Goal: Find specific page/section: Find specific page/section

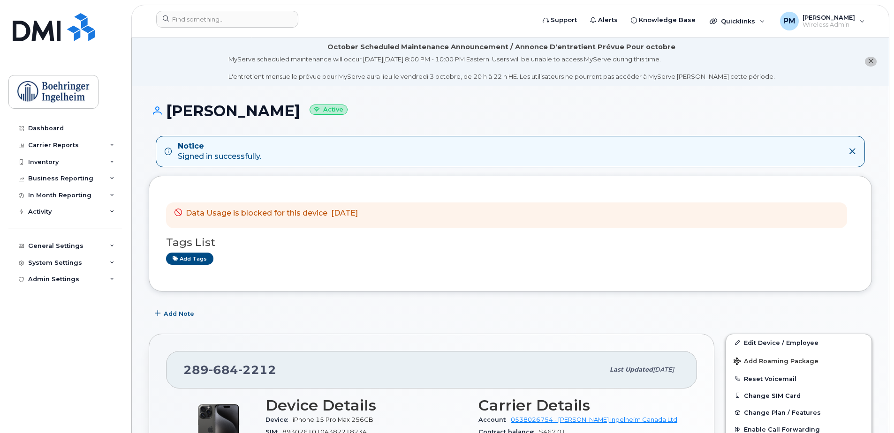
scroll to position [776, 0]
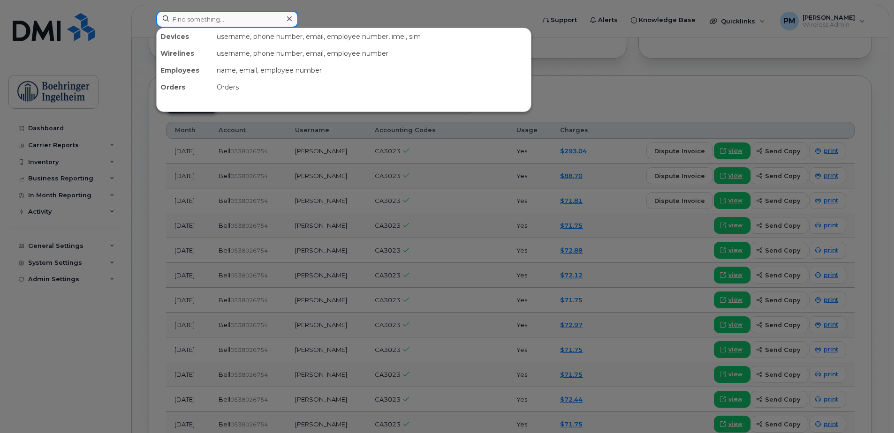
click at [246, 14] on input at bounding box center [227, 19] width 142 height 17
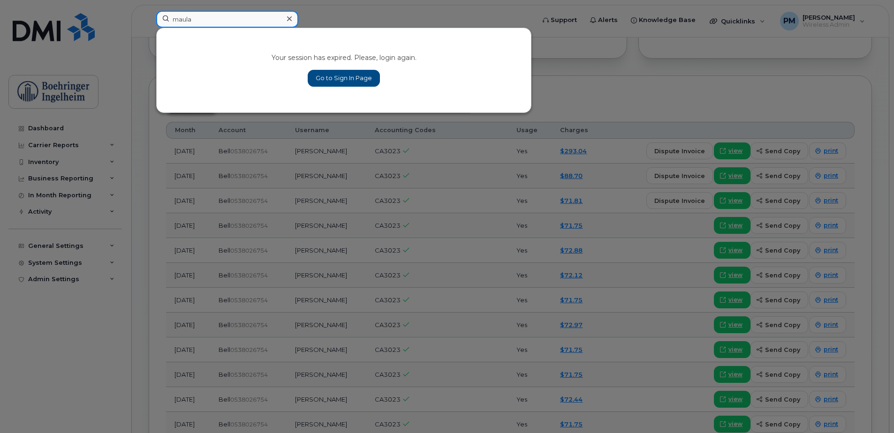
type input "maula"
click at [335, 80] on link "Go to Sign In Page" at bounding box center [344, 78] width 72 height 17
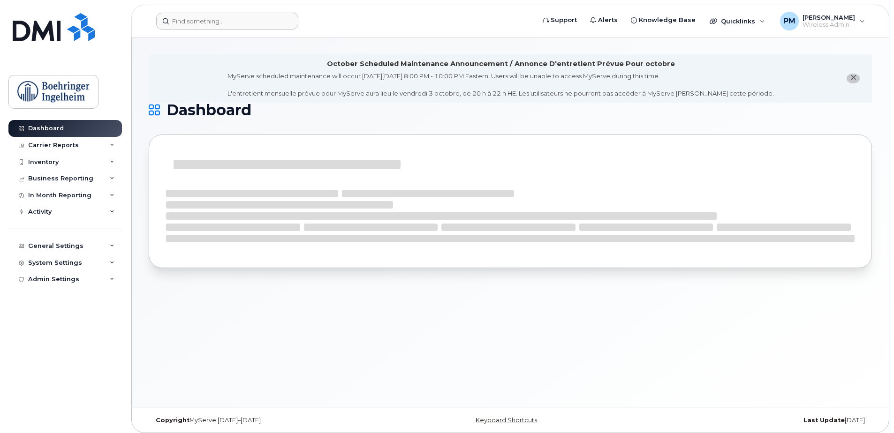
drag, startPoint x: 213, startPoint y: 31, endPoint x: 215, endPoint y: 14, distance: 16.9
click at [215, 14] on header "Support Alerts Knowledge Base Quicklinks Suspend / Cancel Device Change SIM Car…" at bounding box center [510, 21] width 758 height 33
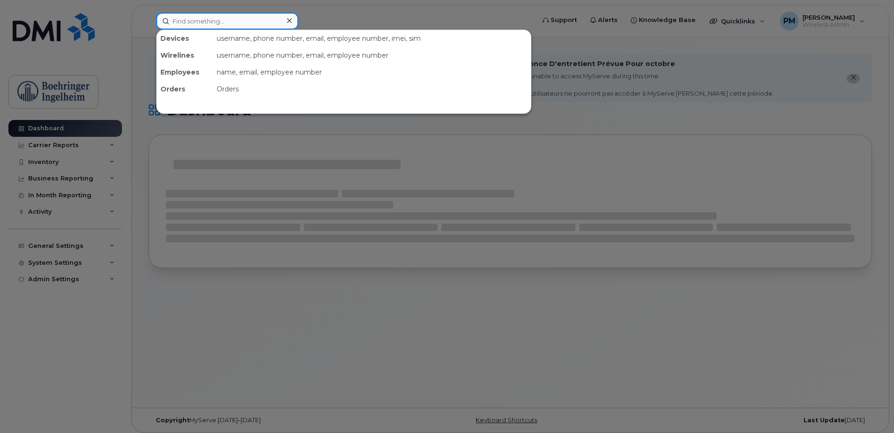
click at [215, 14] on input at bounding box center [227, 21] width 142 height 17
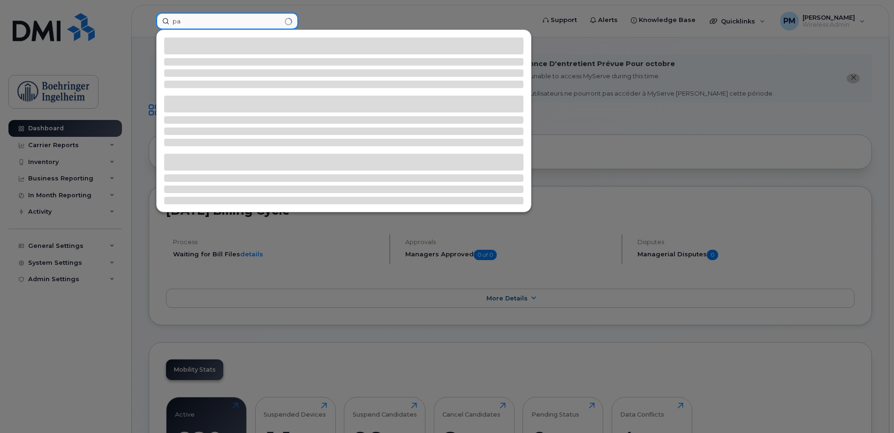
type input "p"
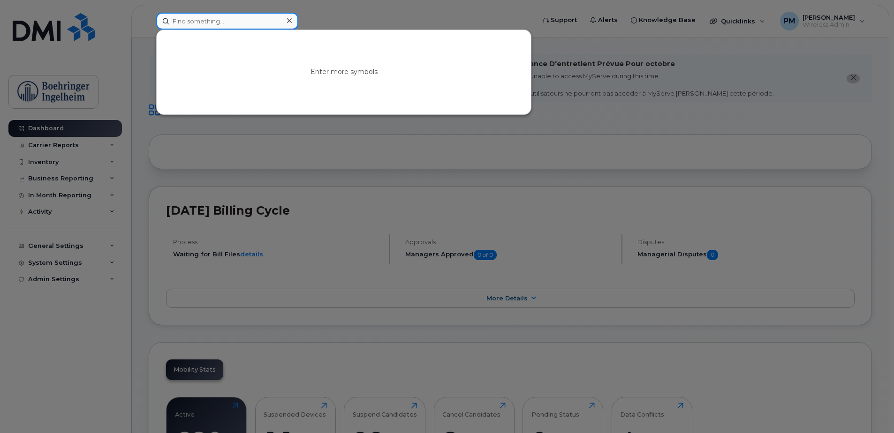
click at [227, 14] on input at bounding box center [227, 21] width 142 height 17
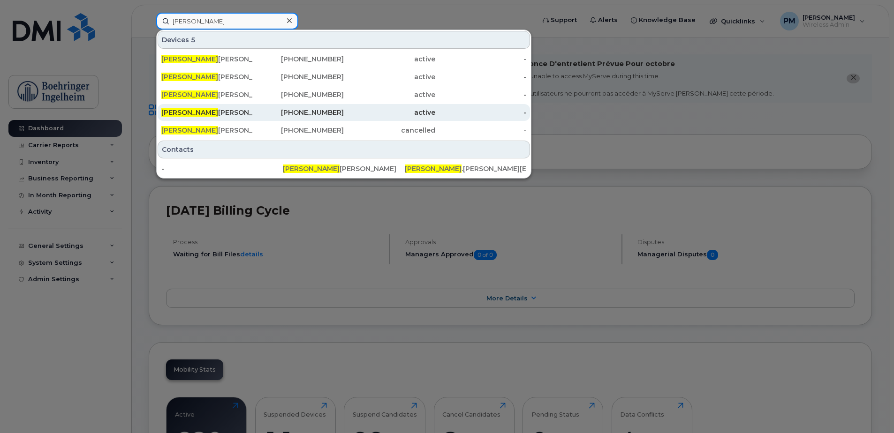
type input "carole"
click at [202, 113] on div "Carole Bradley" at bounding box center [206, 112] width 91 height 9
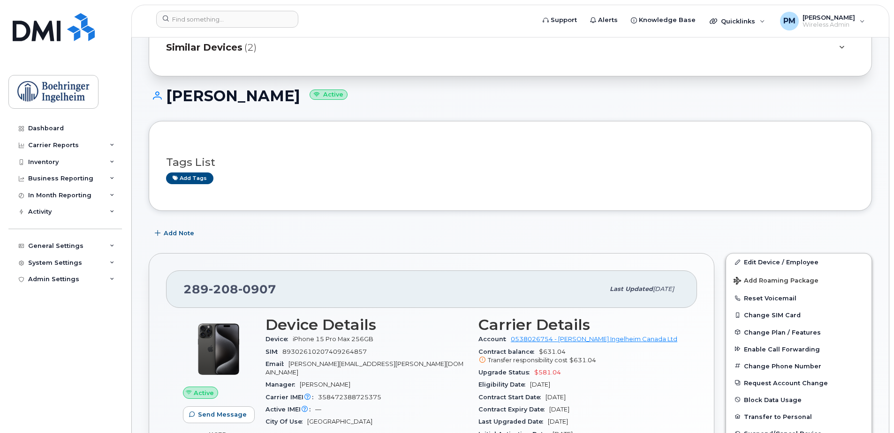
scroll to position [96, 0]
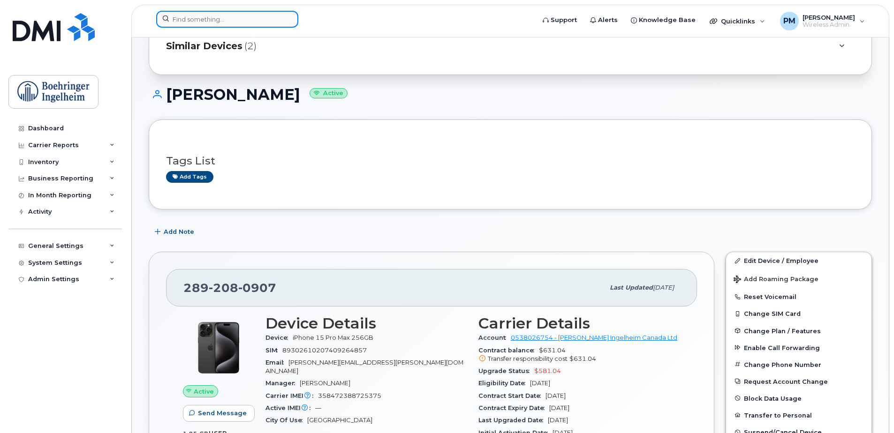
click at [241, 15] on input at bounding box center [227, 19] width 142 height 17
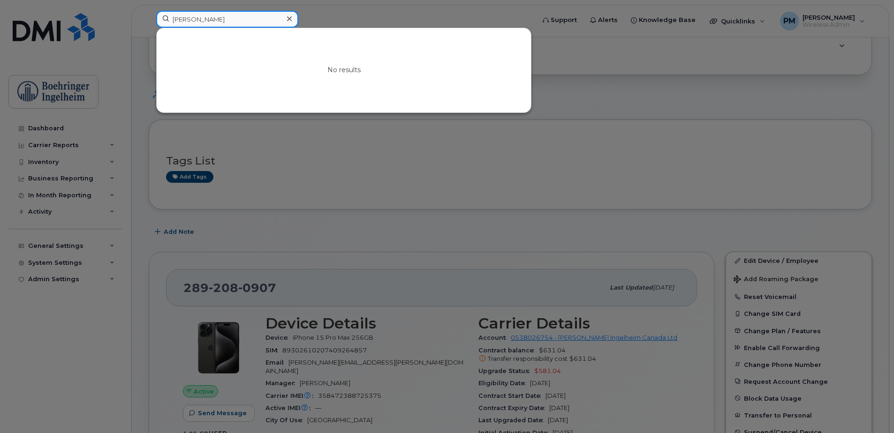
type input "marce"
click at [292, 17] on div at bounding box center [289, 19] width 14 height 14
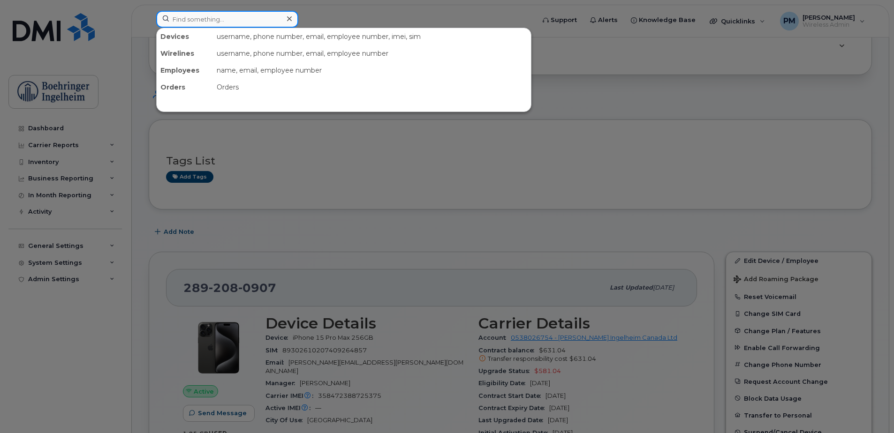
click at [233, 14] on input at bounding box center [227, 19] width 142 height 17
type input "l"
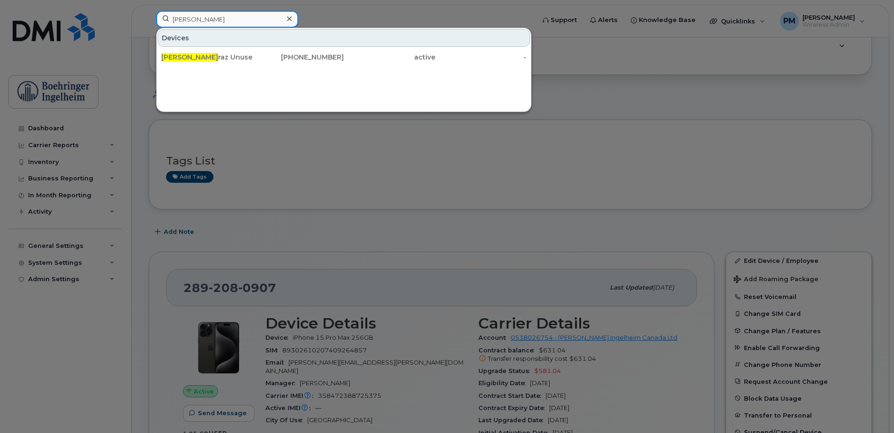
type input "kim b"
click at [291, 18] on icon at bounding box center [289, 19] width 5 height 8
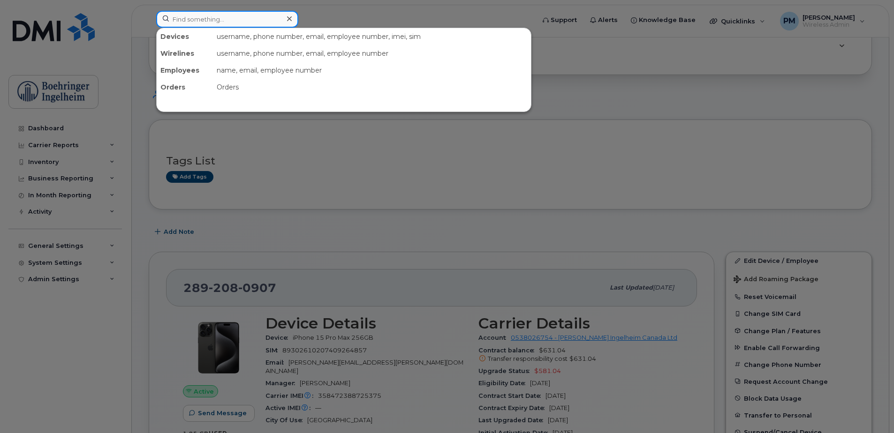
click at [213, 16] on input at bounding box center [227, 19] width 142 height 17
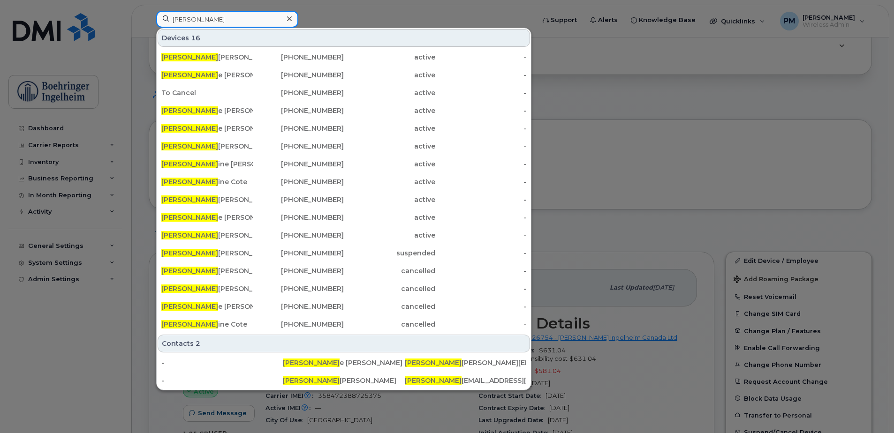
type input "carol"
click at [290, 17] on icon at bounding box center [289, 18] width 5 height 5
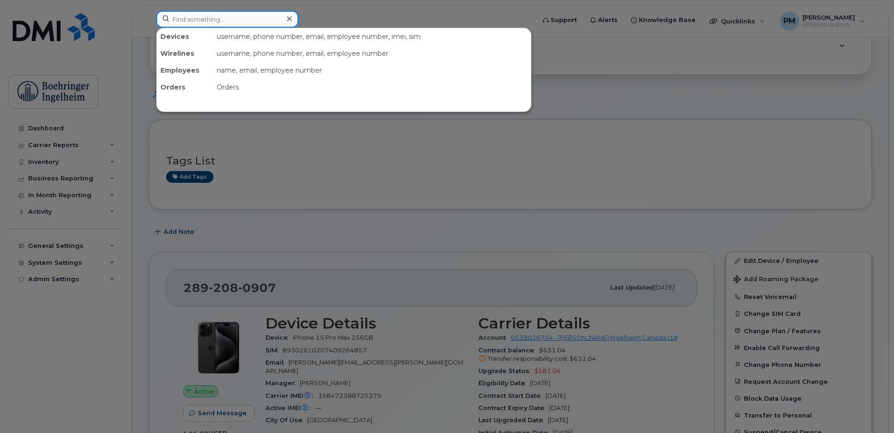
click at [257, 20] on input at bounding box center [227, 19] width 142 height 17
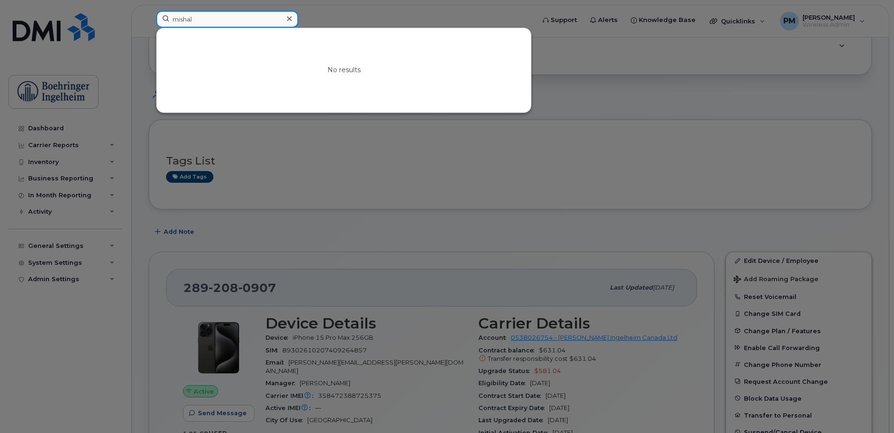
type input "mishal"
click at [286, 19] on div at bounding box center [289, 19] width 14 height 14
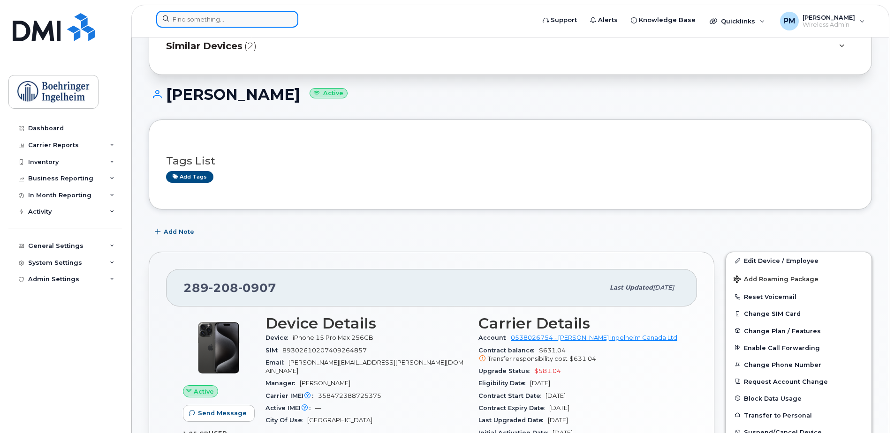
click at [241, 22] on input at bounding box center [227, 19] width 142 height 17
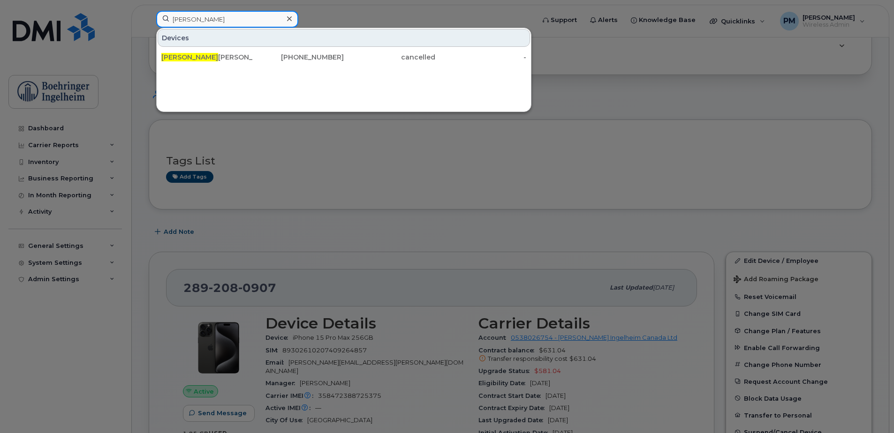
type input "rhonda"
click at [326, 203] on div at bounding box center [447, 216] width 894 height 433
click at [255, 12] on input "rhonda" at bounding box center [227, 19] width 142 height 17
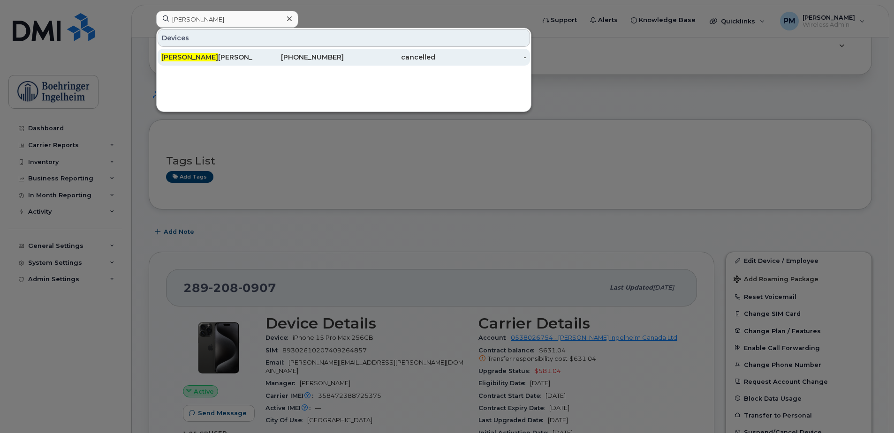
click at [345, 51] on div "cancelled" at bounding box center [389, 57] width 91 height 17
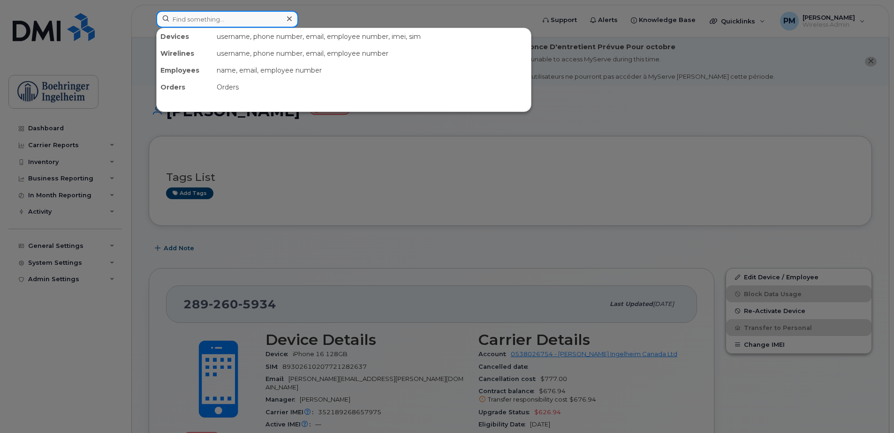
click at [232, 25] on input at bounding box center [227, 19] width 142 height 17
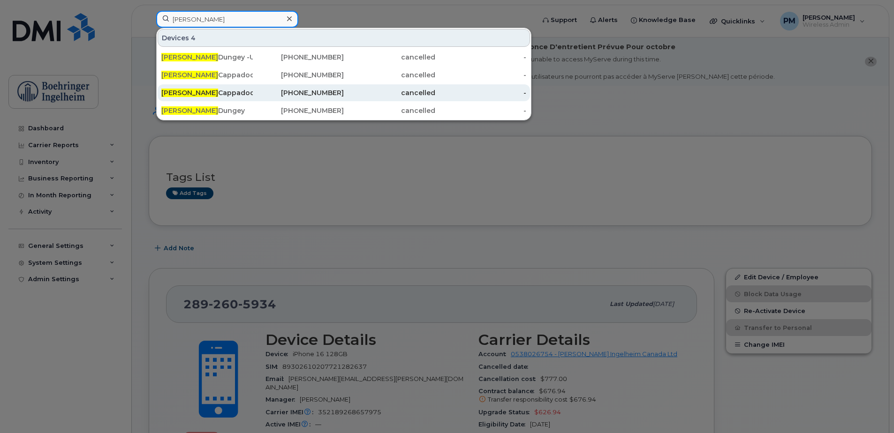
type input "alison"
click at [250, 92] on div "Alison Cappadocia" at bounding box center [206, 92] width 91 height 9
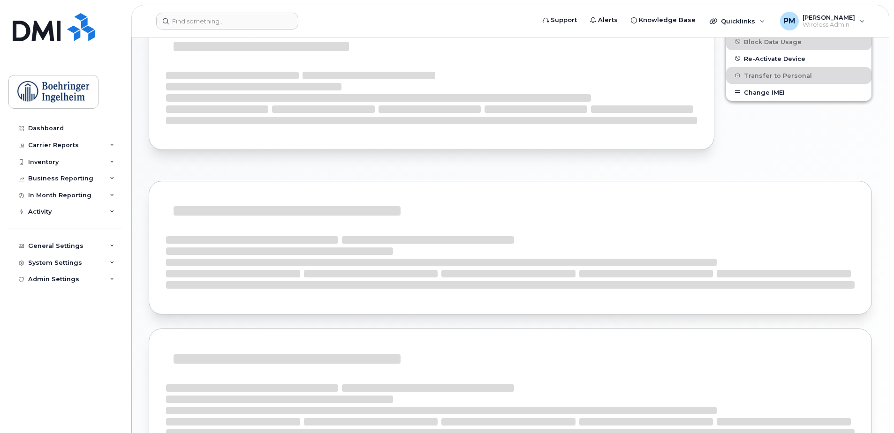
scroll to position [261, 0]
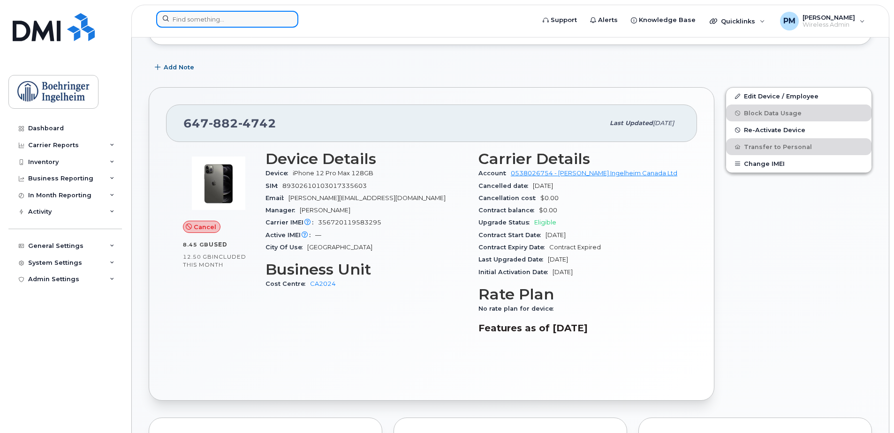
click at [237, 14] on input at bounding box center [227, 19] width 142 height 17
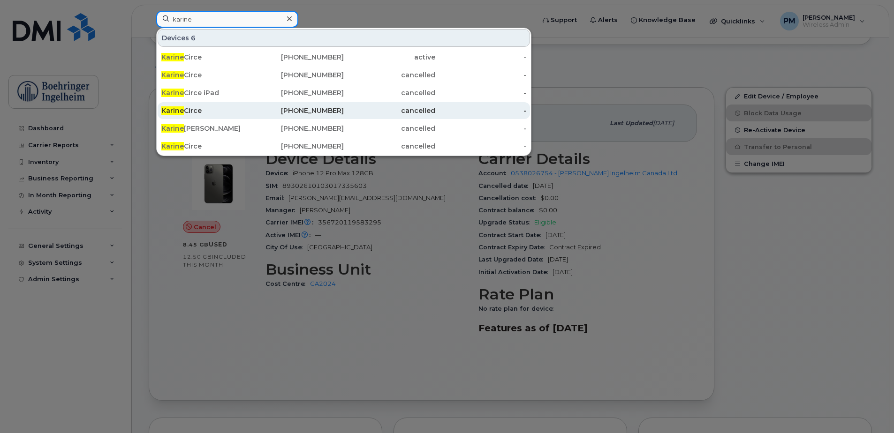
type input "karine"
click at [319, 109] on div "[PHONE_NUMBER]" at bounding box center [298, 110] width 91 height 9
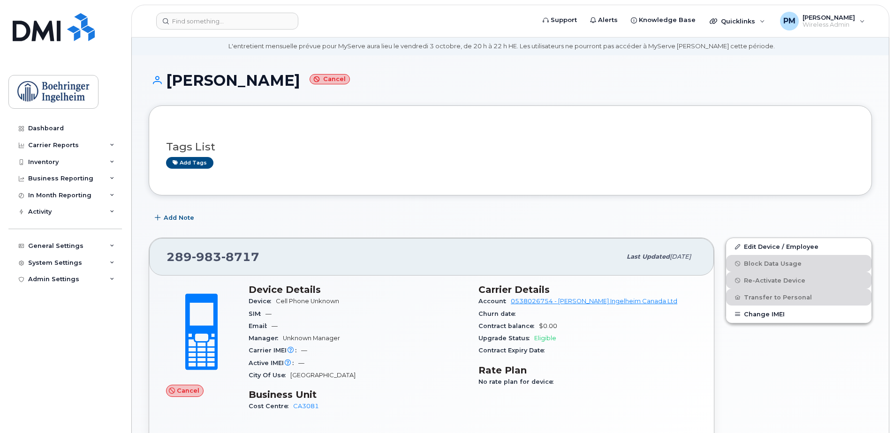
scroll to position [47, 0]
